Goal: Information Seeking & Learning: Learn about a topic

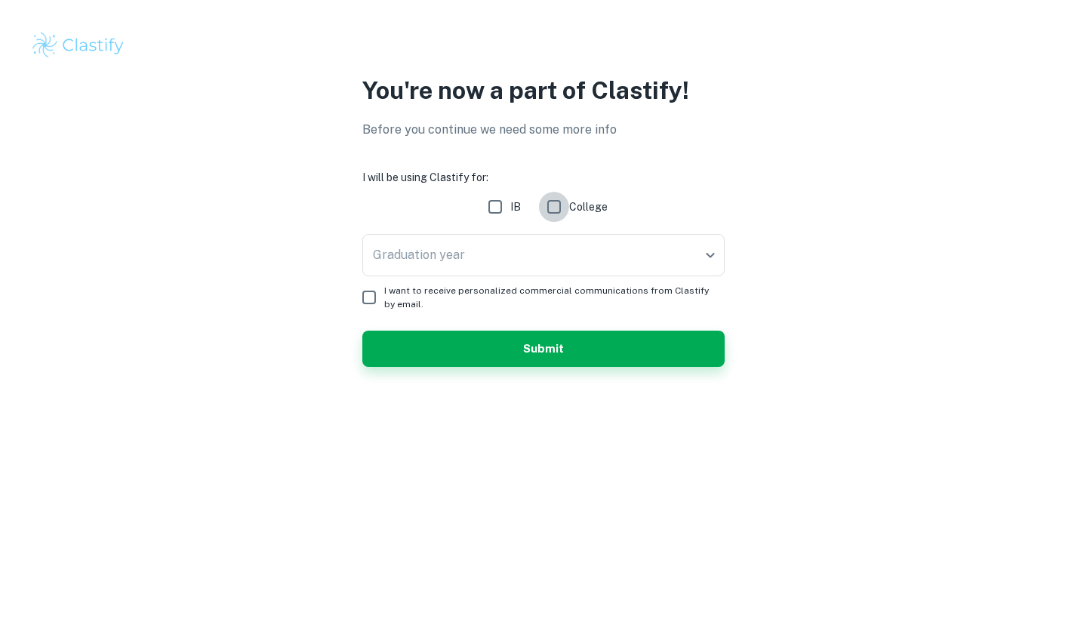
click at [557, 211] on input "College" at bounding box center [554, 207] width 30 height 30
checkbox input "true"
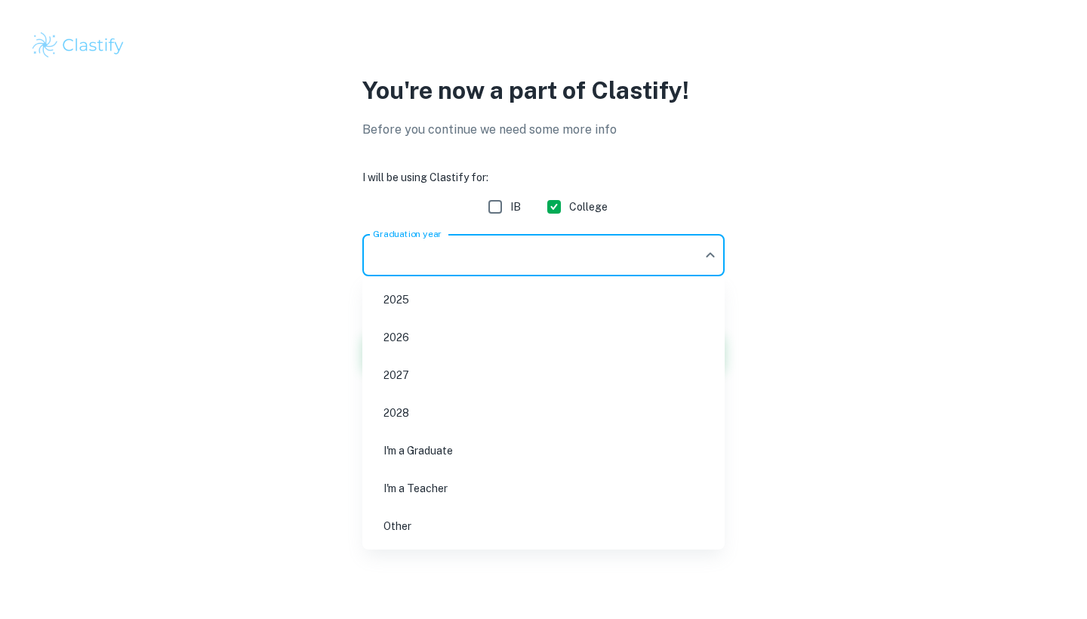
click at [524, 257] on body "We value your privacy We use cookies to enhance your browsing experience, serve…" at bounding box center [543, 309] width 1087 height 619
click at [416, 339] on li "2026" at bounding box center [543, 337] width 350 height 35
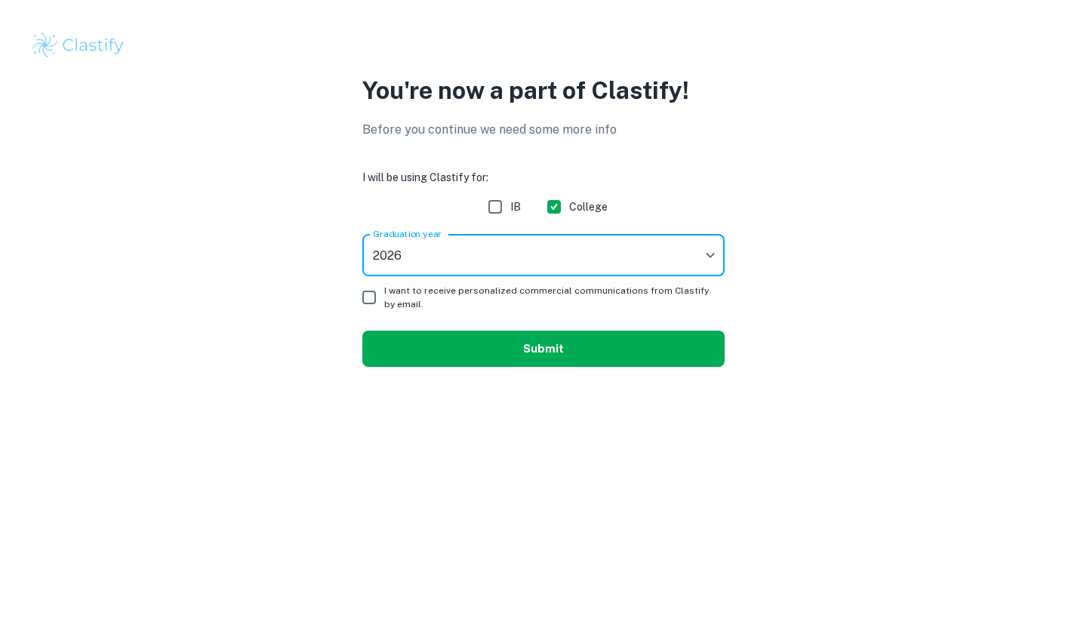
click at [455, 344] on button "Submit" at bounding box center [543, 349] width 362 height 36
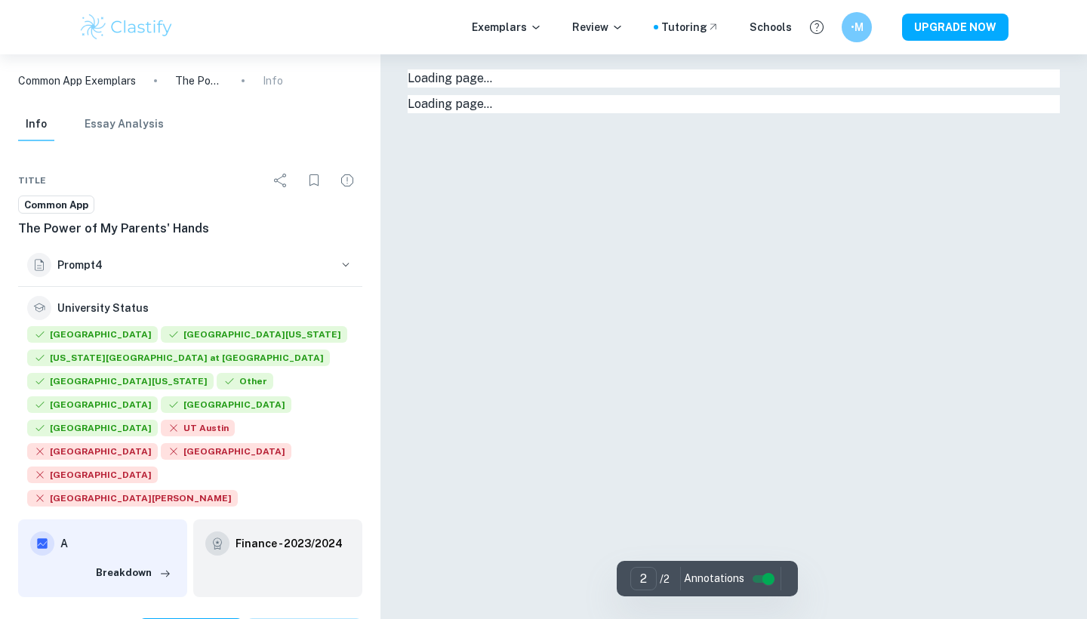
type input "1"
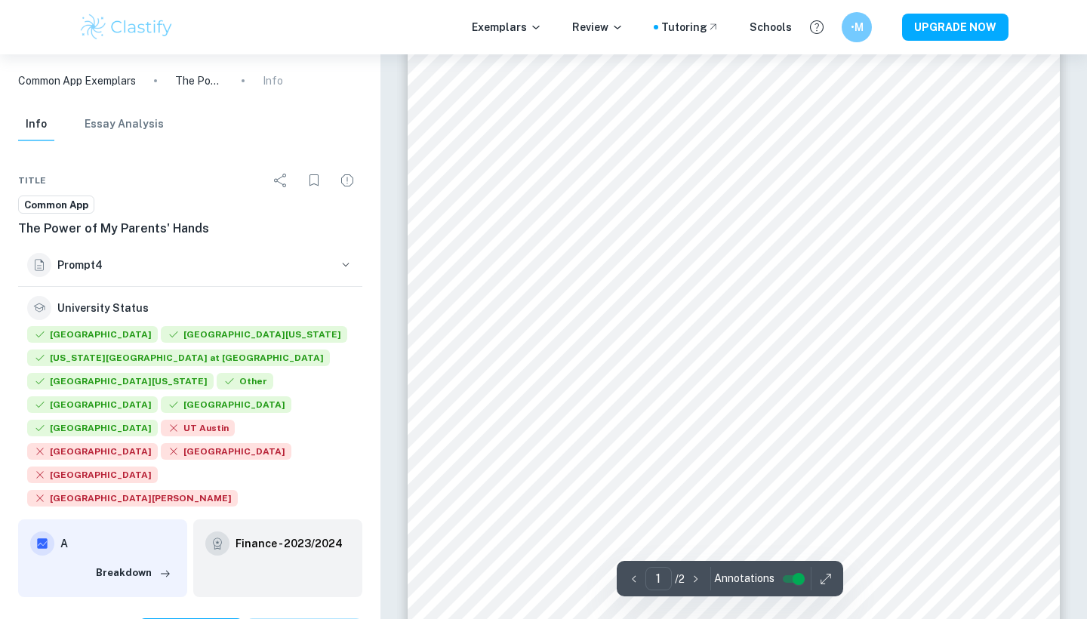
scroll to position [327, 0]
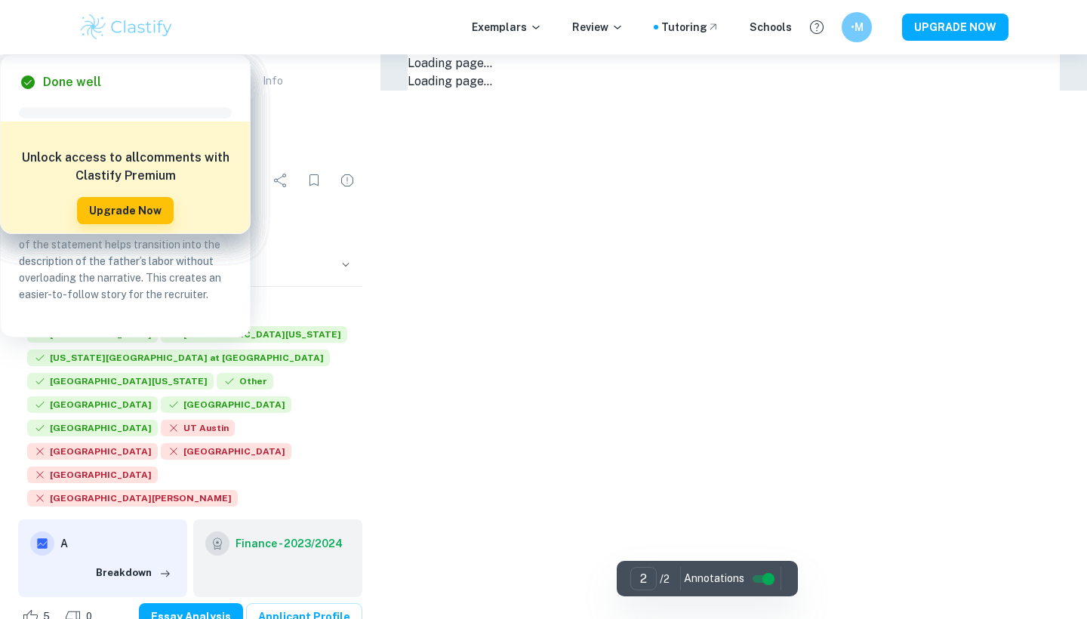
type input "1"
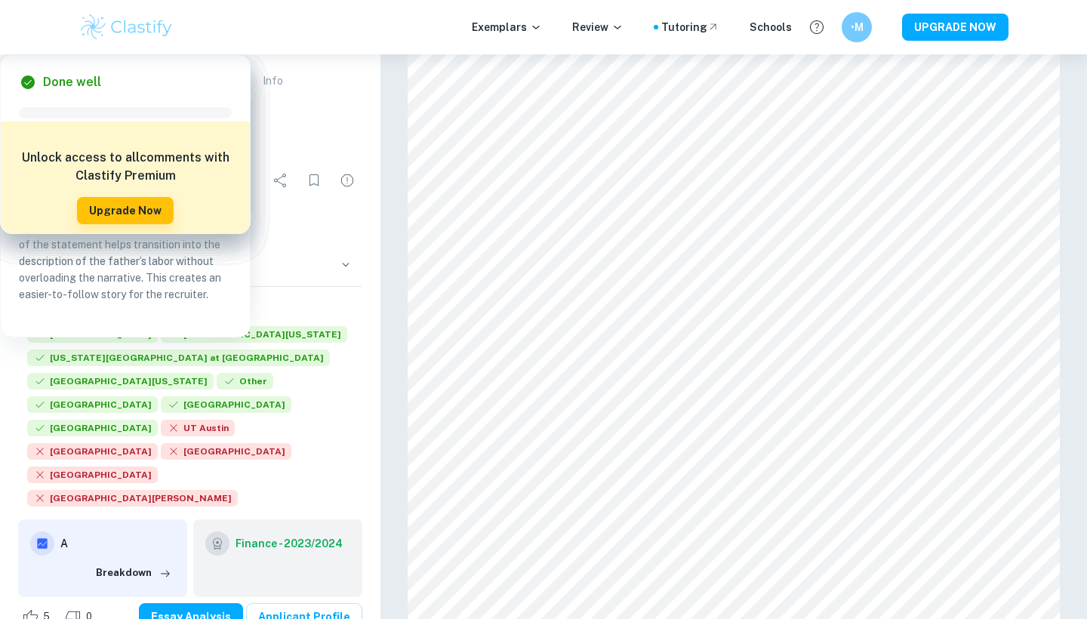
click at [73, 77] on p "Common App Exemplars" at bounding box center [77, 80] width 118 height 17
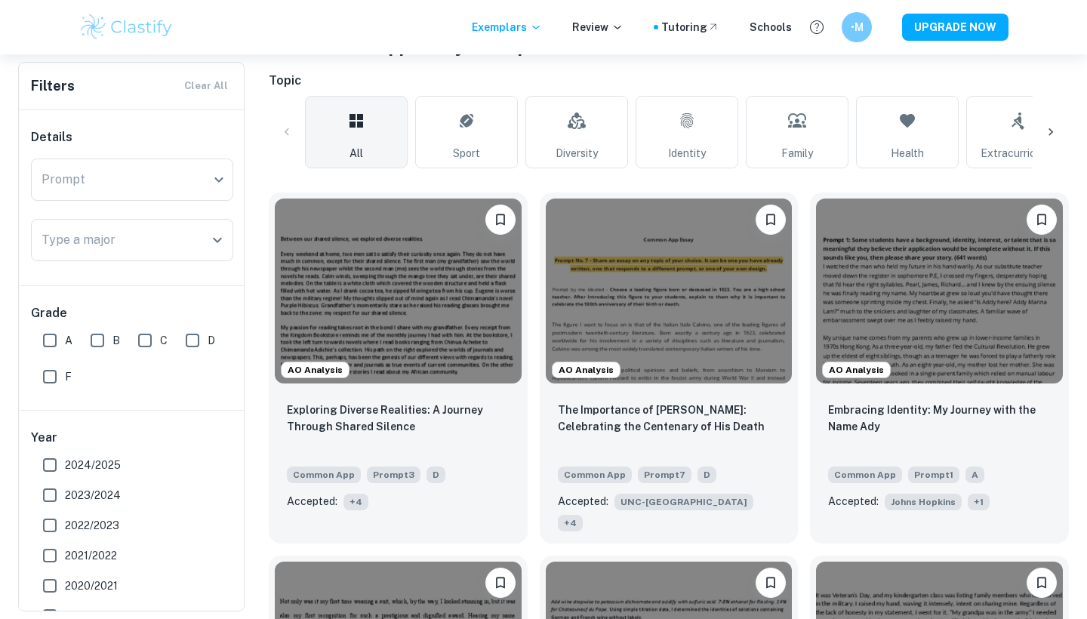
scroll to position [29, 0]
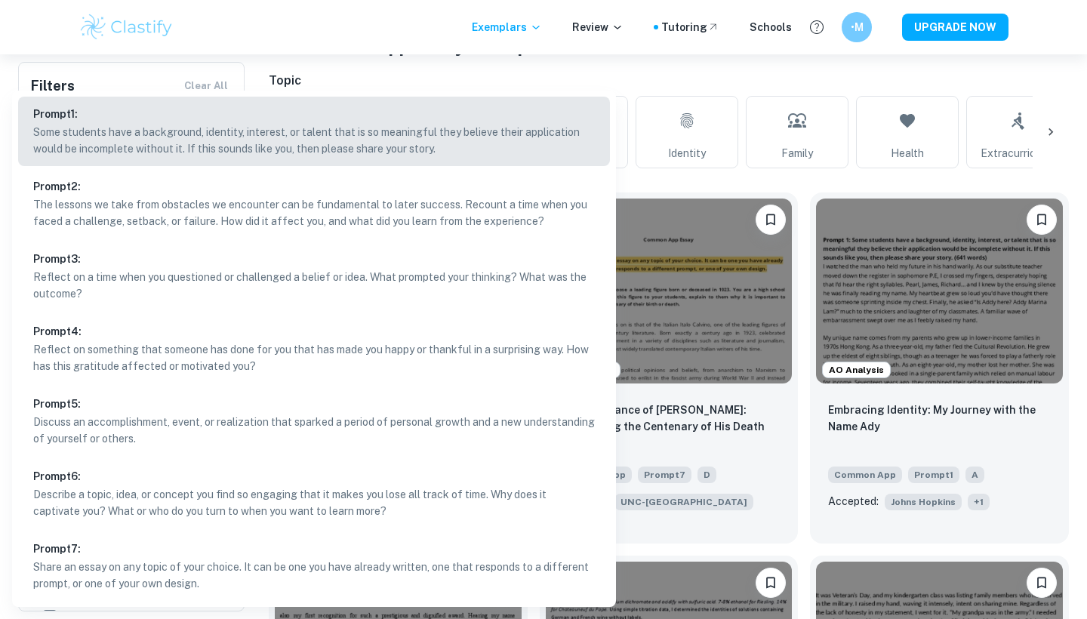
click at [109, 158] on body "We value your privacy We use cookies to enhance your browsing experience, serve…" at bounding box center [543, 38] width 1087 height 619
click at [92, 343] on p "Reflect on something that someone has done for you that has made you happy or t…" at bounding box center [314, 357] width 562 height 33
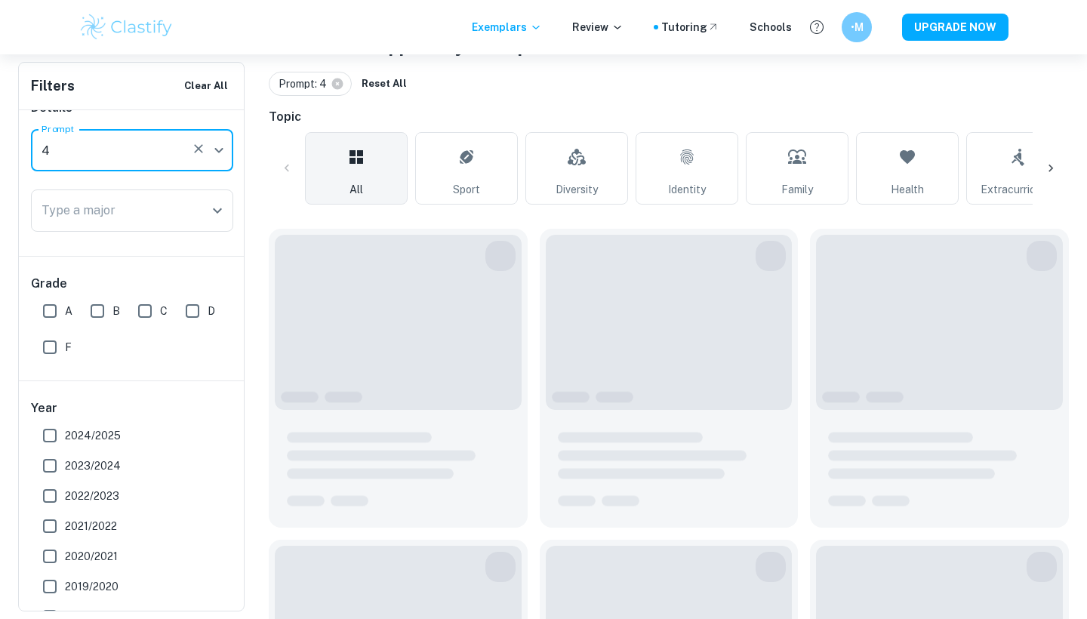
type input "4"
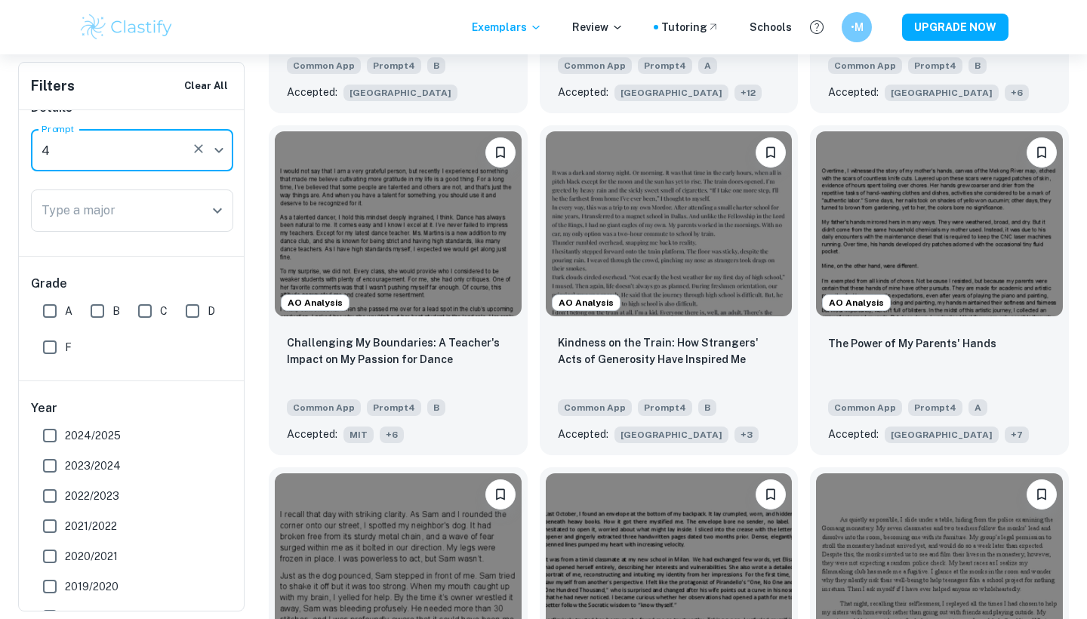
scroll to position [771, 0]
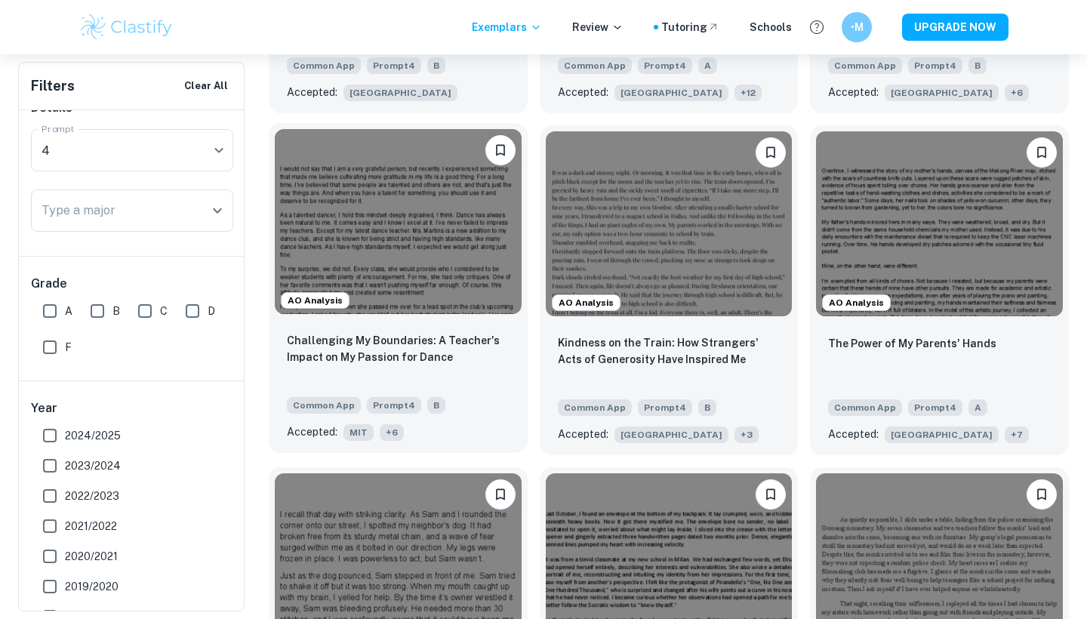
click at [457, 254] on img at bounding box center [398, 221] width 247 height 185
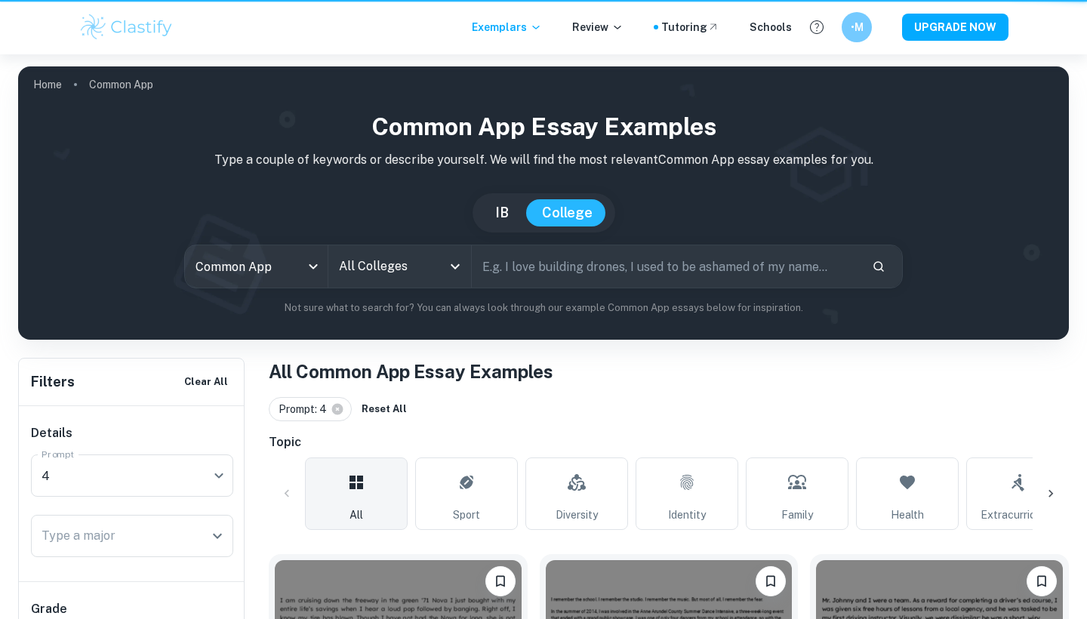
scroll to position [771, 0]
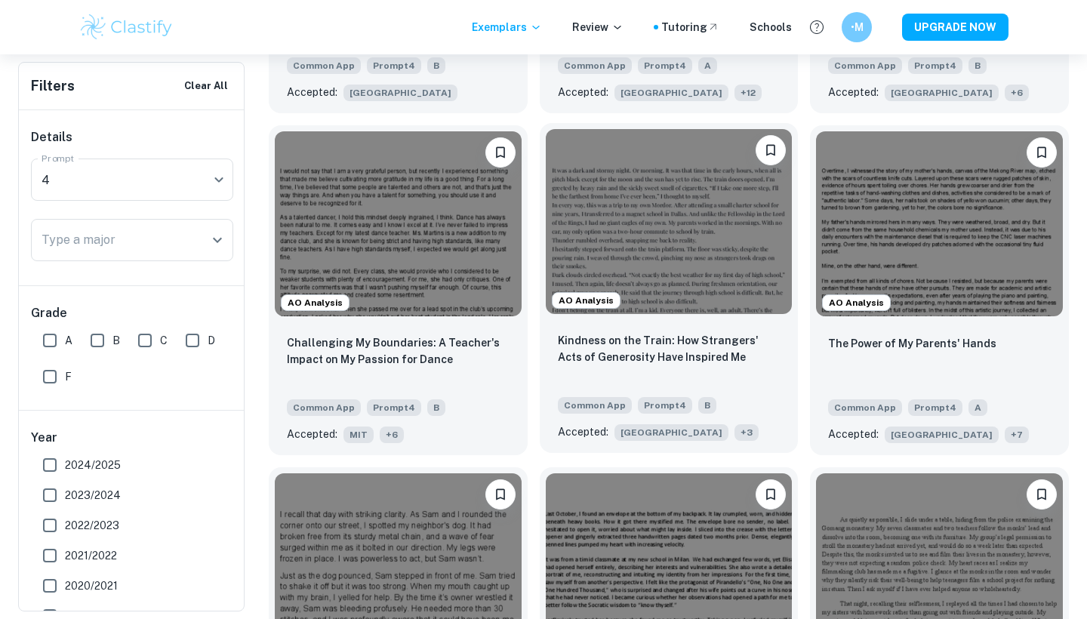
click at [638, 196] on img at bounding box center [669, 221] width 247 height 185
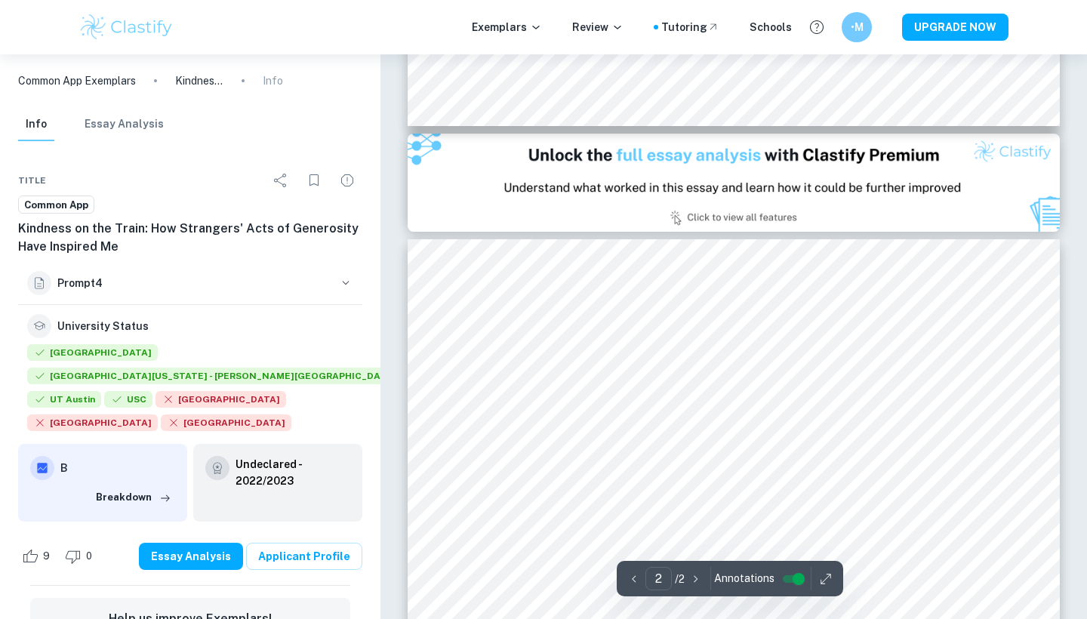
scroll to position [873, 0]
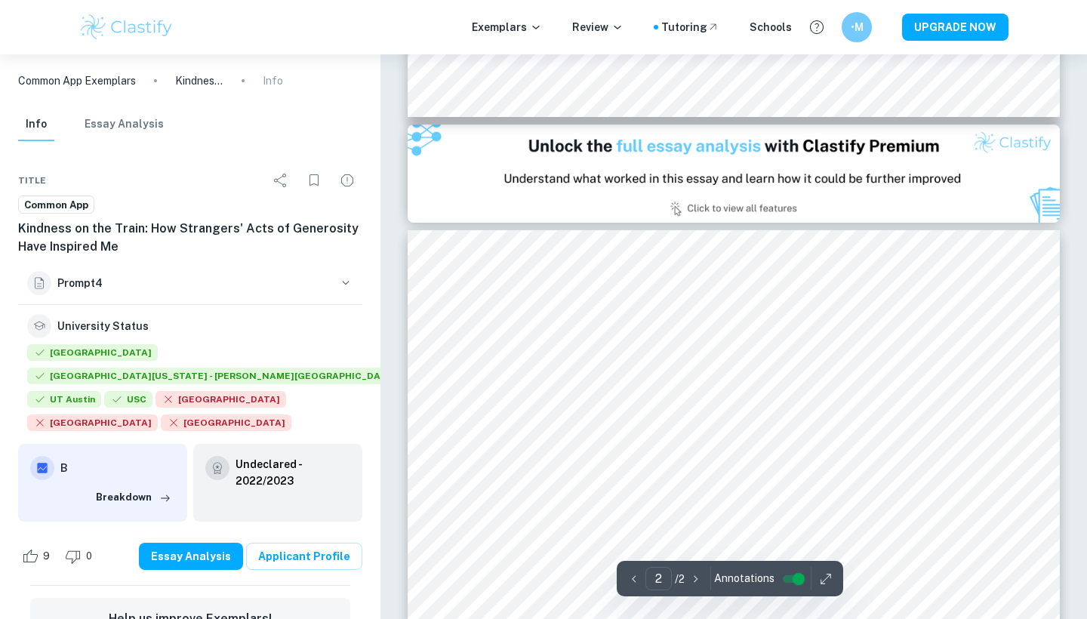
type input "1"
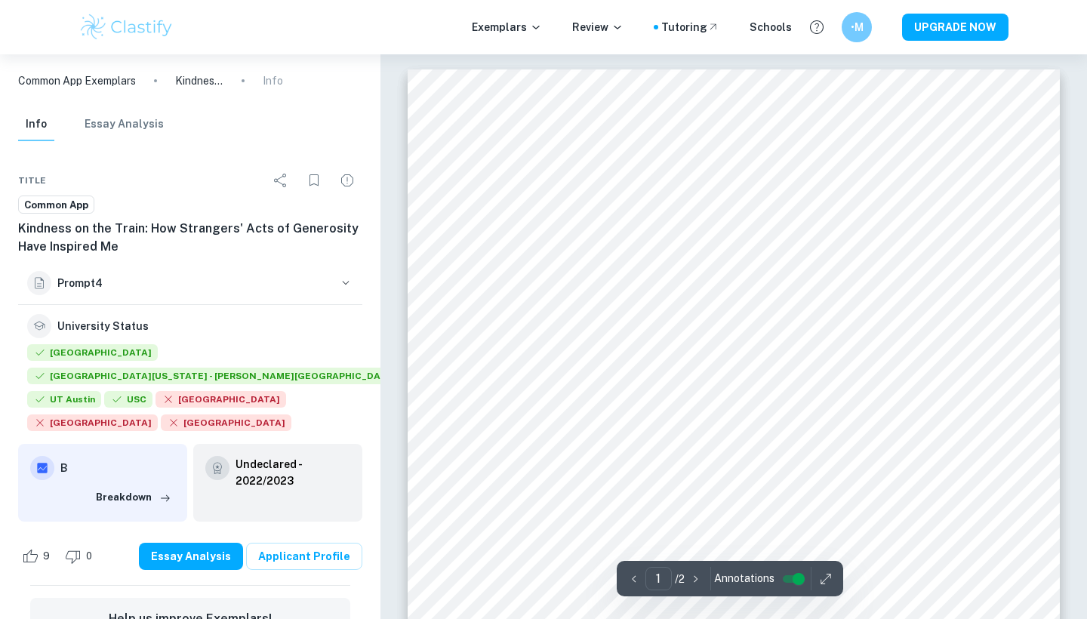
scroll to position [0, 0]
